Goal: Navigation & Orientation: Find specific page/section

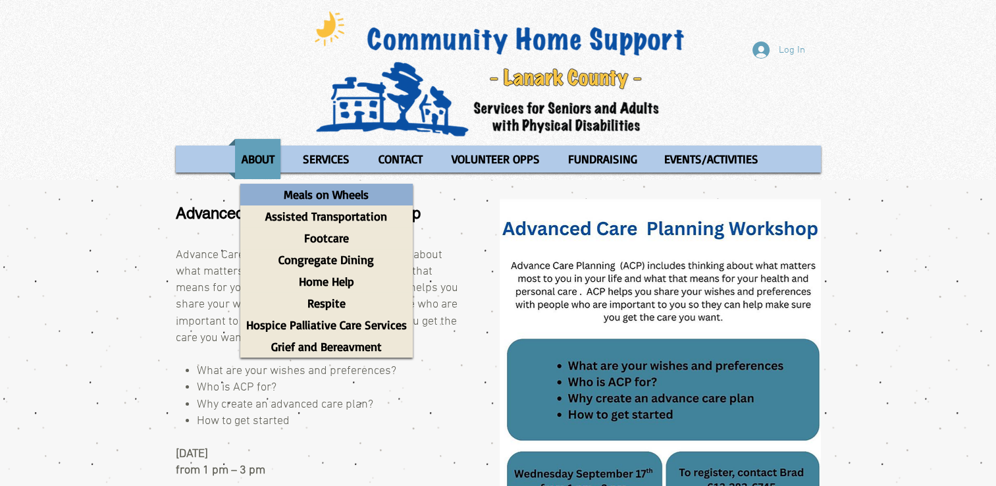
click at [323, 199] on p "Meals on Wheels" at bounding box center [326, 195] width 97 height 22
click at [311, 199] on p "Meals on Wheels" at bounding box center [326, 195] width 97 height 22
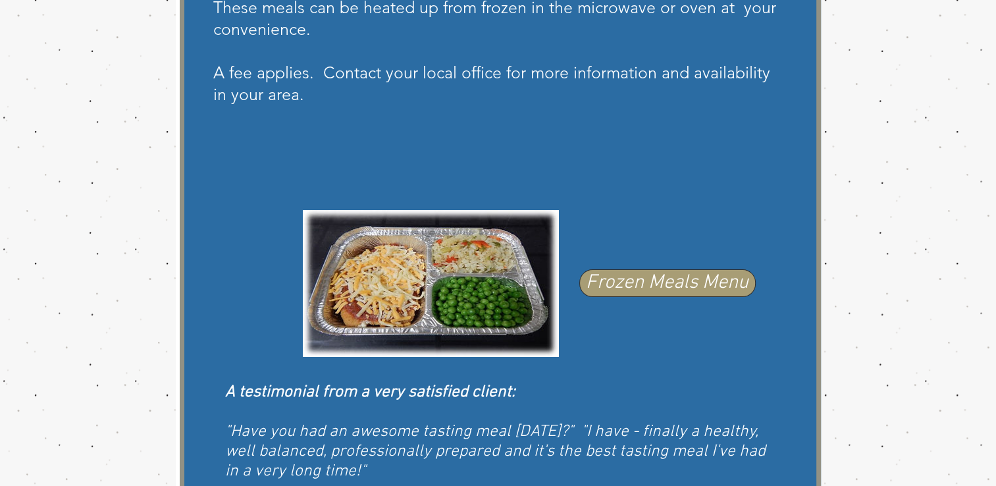
scroll to position [685, 0]
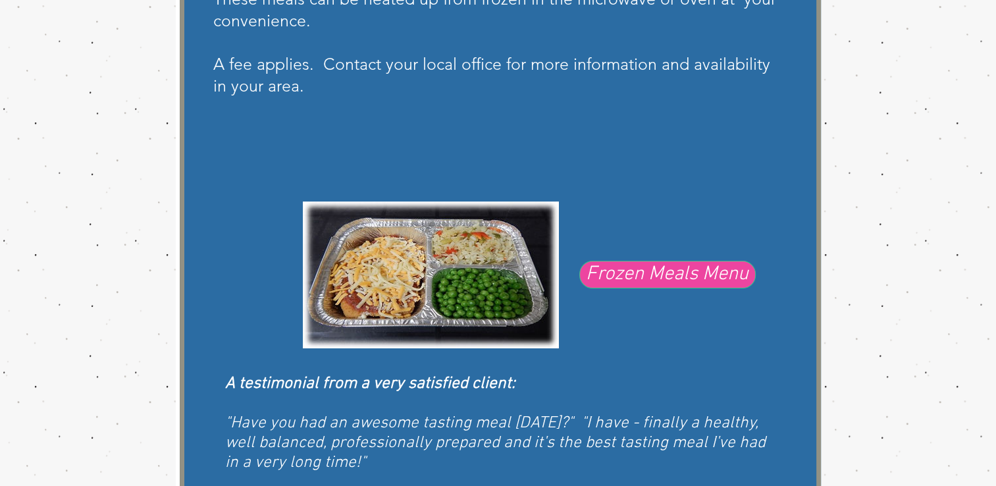
click at [650, 274] on span "Frozen Meals Menu" at bounding box center [667, 275] width 163 height 28
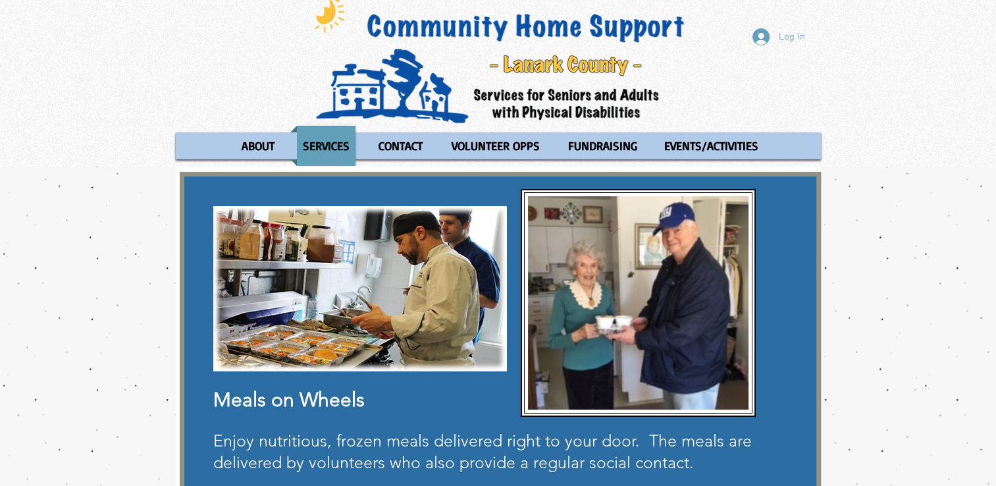
scroll to position [12, 0]
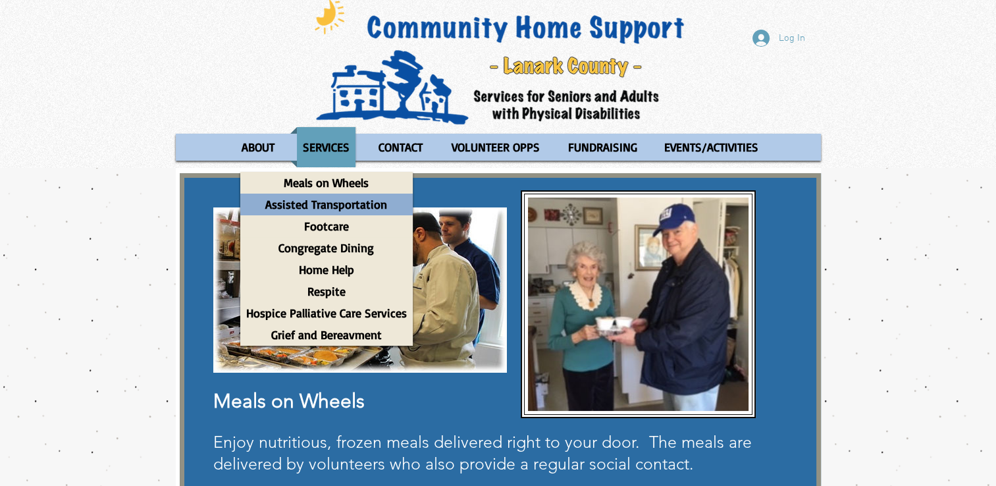
click at [345, 207] on p "Assisted Transportation" at bounding box center [326, 205] width 134 height 22
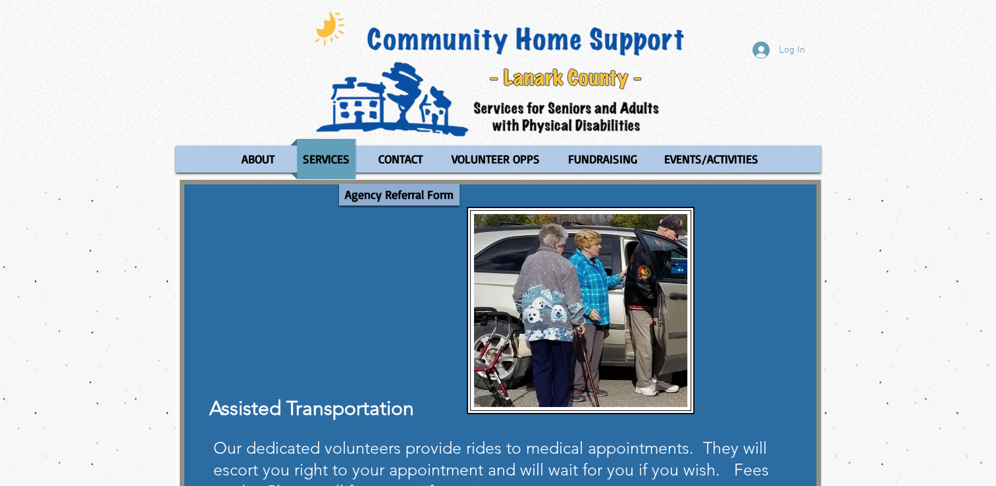
click at [394, 199] on p "Agency Referral Form" at bounding box center [399, 195] width 120 height 22
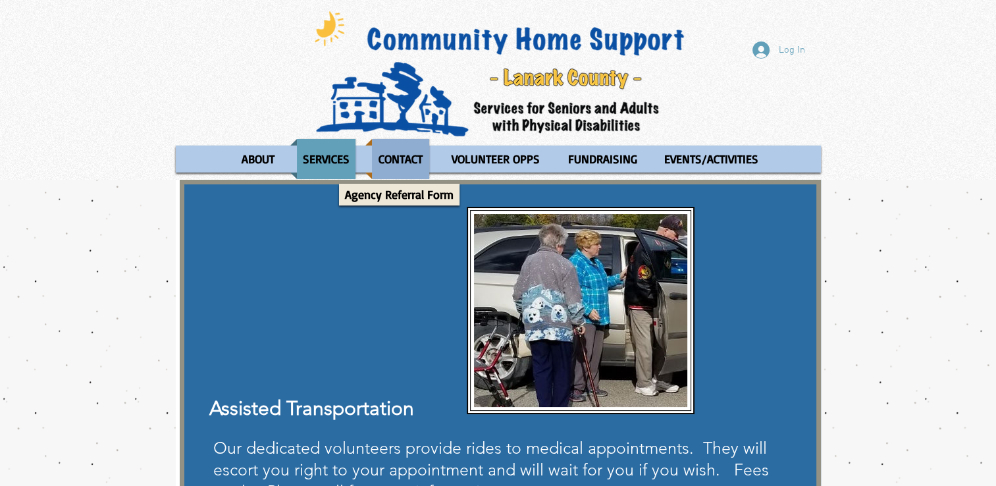
click at [403, 153] on p "CONTACT" at bounding box center [401, 159] width 56 height 40
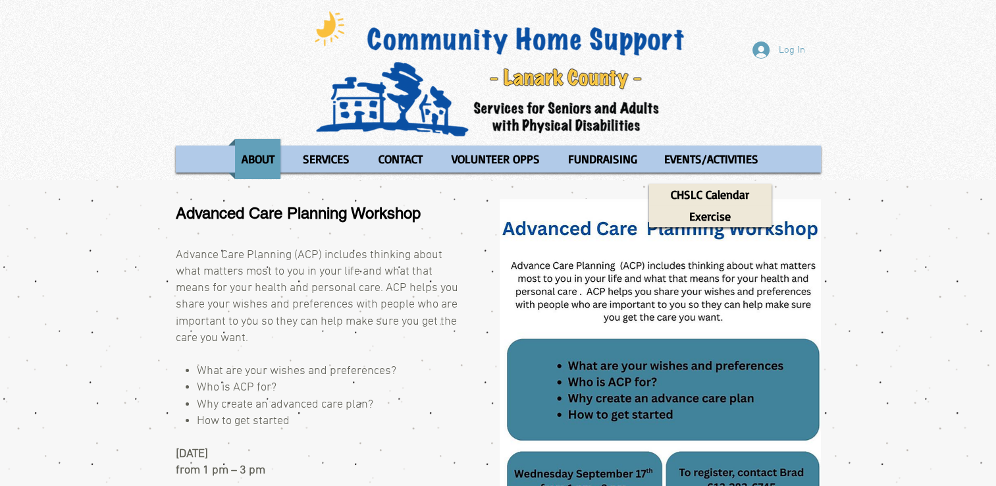
click at [897, 182] on div "main content" at bounding box center [498, 412] width 996 height 464
